Goal: Information Seeking & Learning: Find specific fact

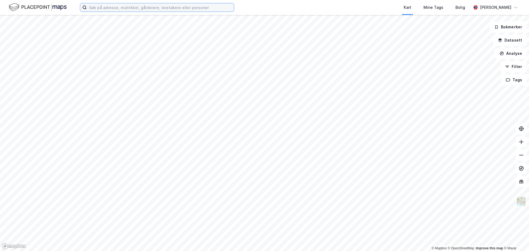
click at [107, 7] on input at bounding box center [160, 7] width 147 height 8
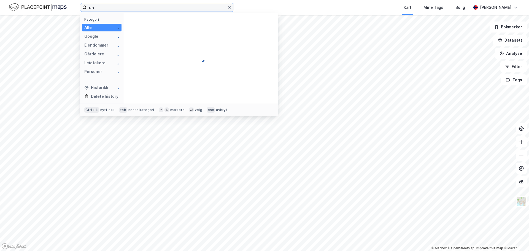
type input "u"
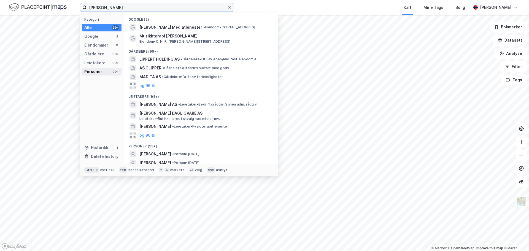
type input "[PERSON_NAME]"
click at [99, 73] on div "Personer" at bounding box center [93, 71] width 18 height 7
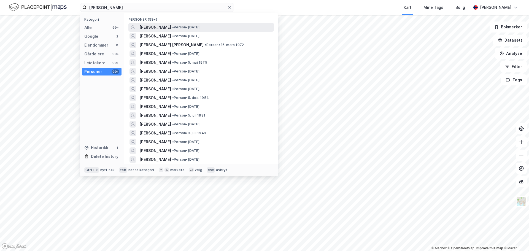
click at [179, 28] on span "• Person • [DATE]" at bounding box center [185, 27] width 27 height 4
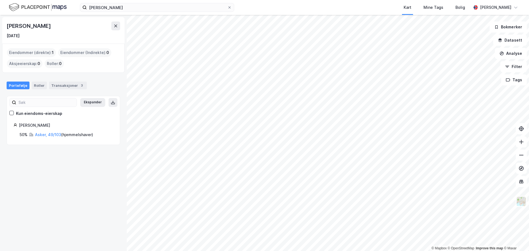
click at [45, 132] on div "Asker, 49/103 ( hjemmelshaver )" at bounding box center [64, 134] width 58 height 7
click at [45, 133] on link "Asker, 49/103" at bounding box center [48, 134] width 26 height 5
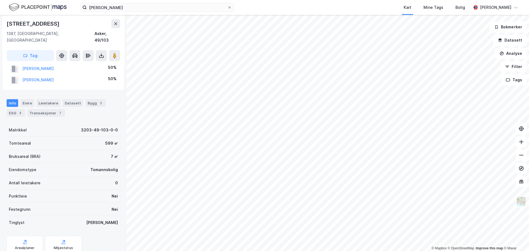
scroll to position [72, 0]
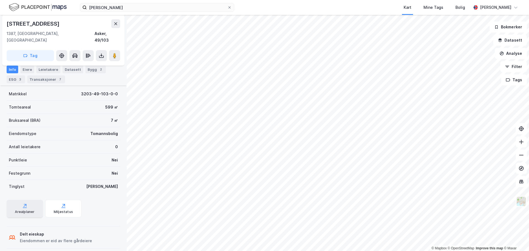
click at [34, 208] on div "Arealplaner" at bounding box center [25, 209] width 36 height 18
